Goal: Task Accomplishment & Management: Use online tool/utility

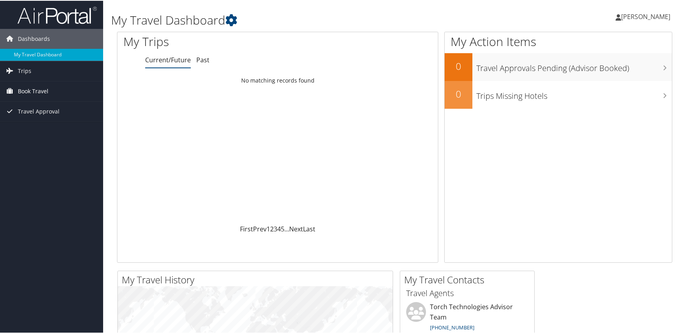
click at [33, 90] on span "Book Travel" at bounding box center [33, 90] width 31 height 20
click at [23, 147] on span "Travel Approval" at bounding box center [39, 146] width 42 height 20
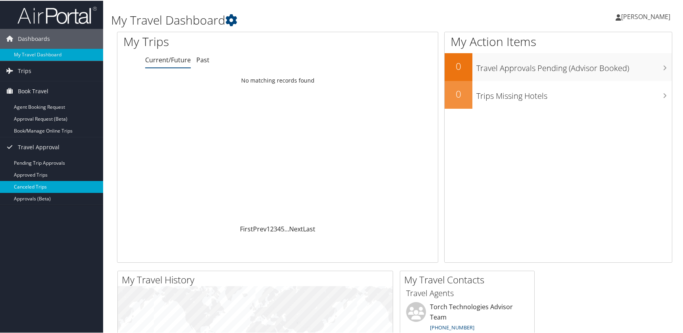
click at [27, 186] on link "Canceled Trips" at bounding box center [51, 186] width 103 height 12
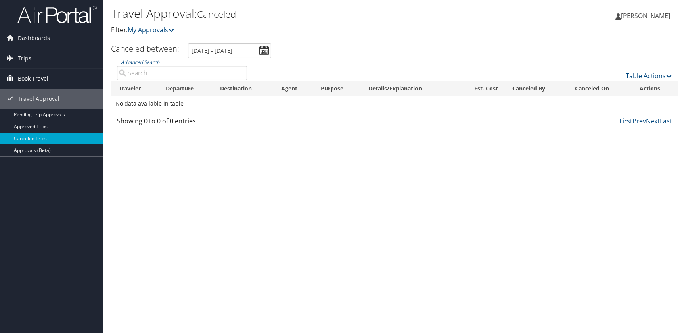
click at [29, 78] on span "Book Travel" at bounding box center [33, 79] width 31 height 20
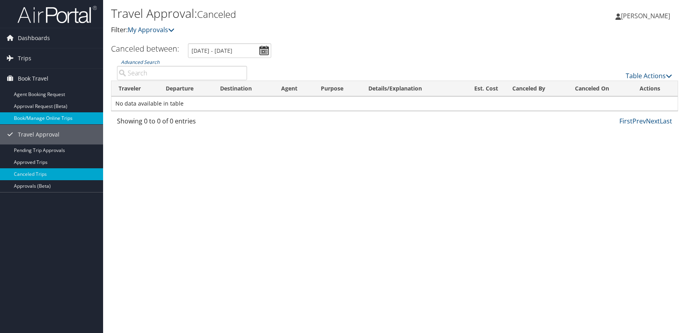
click at [29, 114] on link "Book/Manage Online Trips" at bounding box center [51, 118] width 103 height 12
